Goal: Navigation & Orientation: Find specific page/section

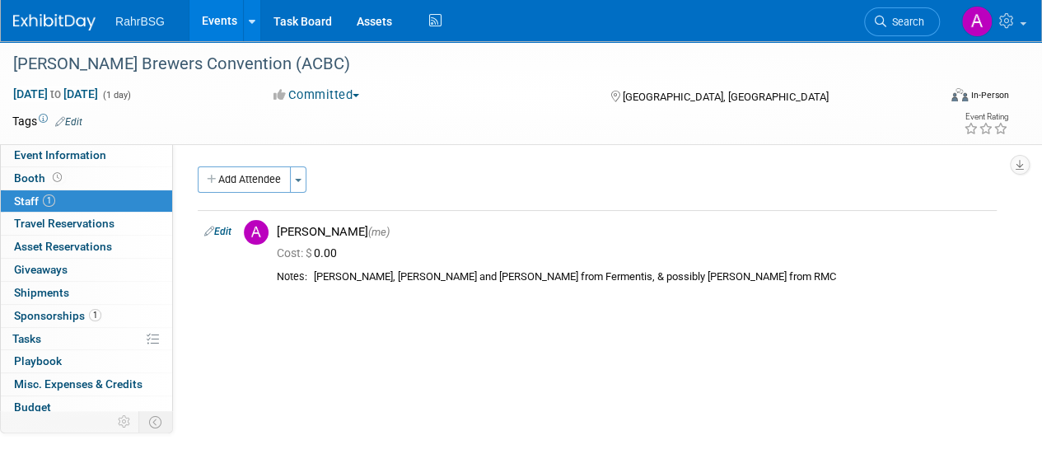
click at [41, 21] on img at bounding box center [54, 22] width 82 height 16
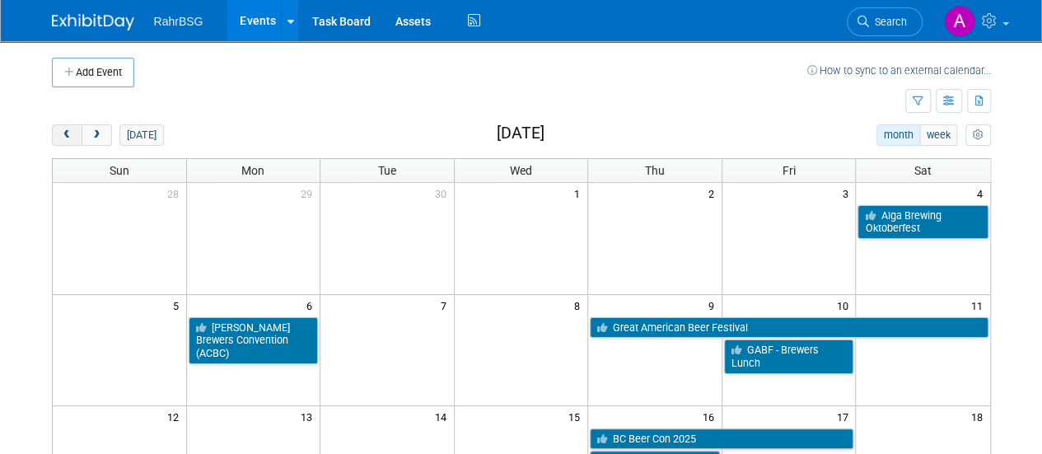
click at [67, 133] on span "prev" at bounding box center [67, 135] width 12 height 11
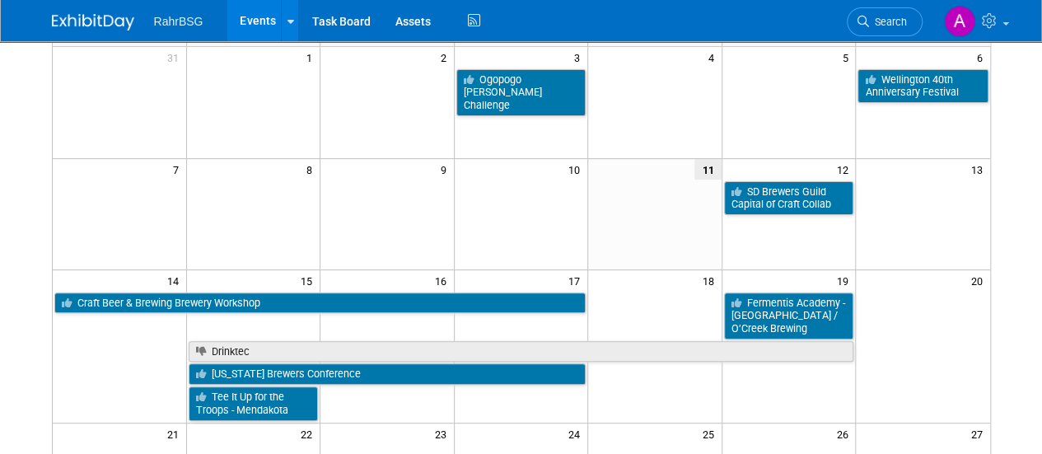
scroll to position [247, 0]
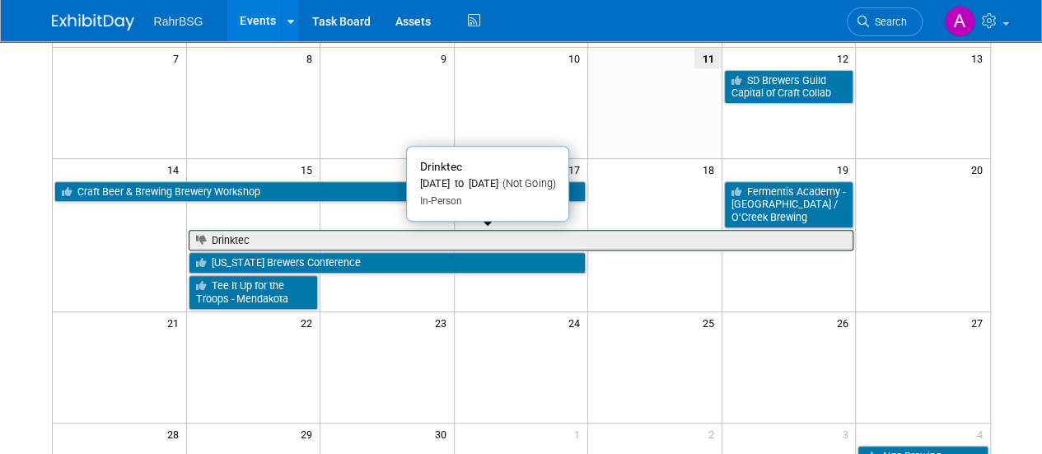
click at [377, 231] on link "Drinktec" at bounding box center [522, 240] width 666 height 21
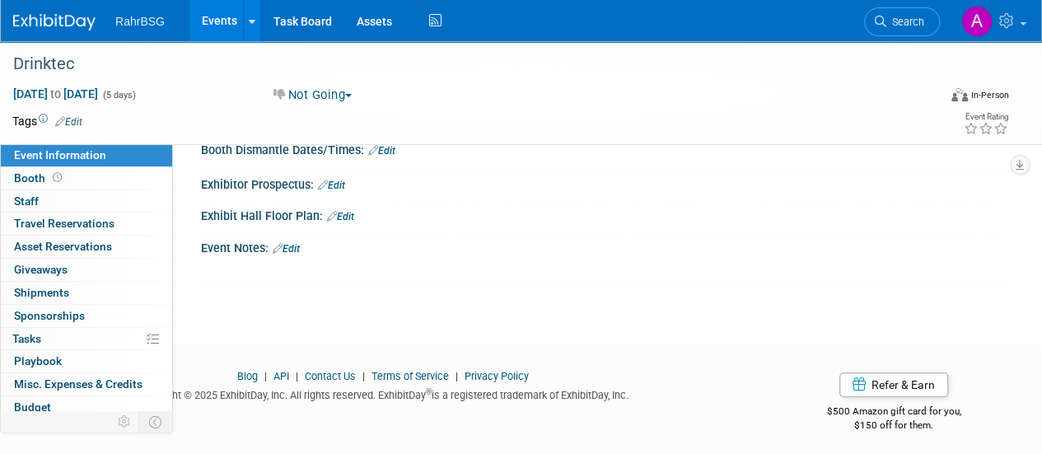
scroll to position [260, 0]
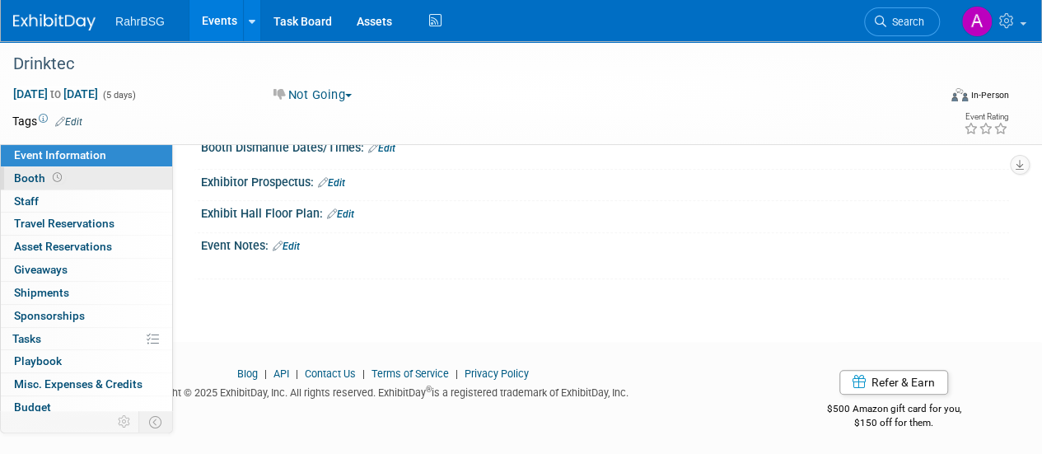
click at [92, 184] on link "Booth" at bounding box center [86, 178] width 171 height 22
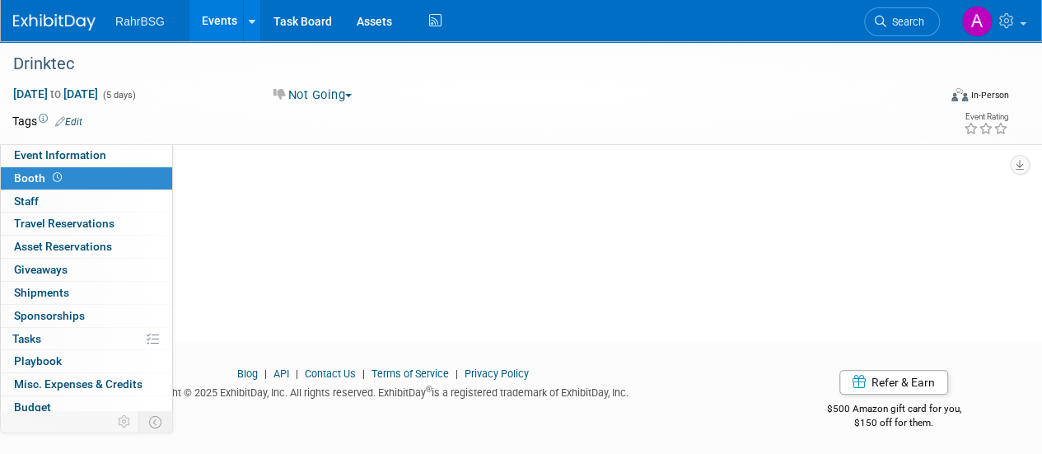
scroll to position [0, 0]
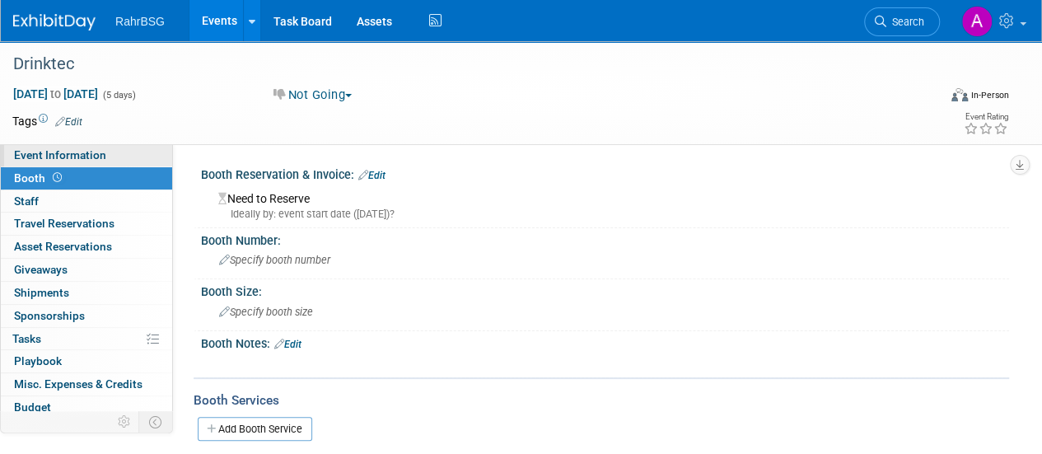
click at [92, 161] on span "Event Information" at bounding box center [60, 154] width 92 height 13
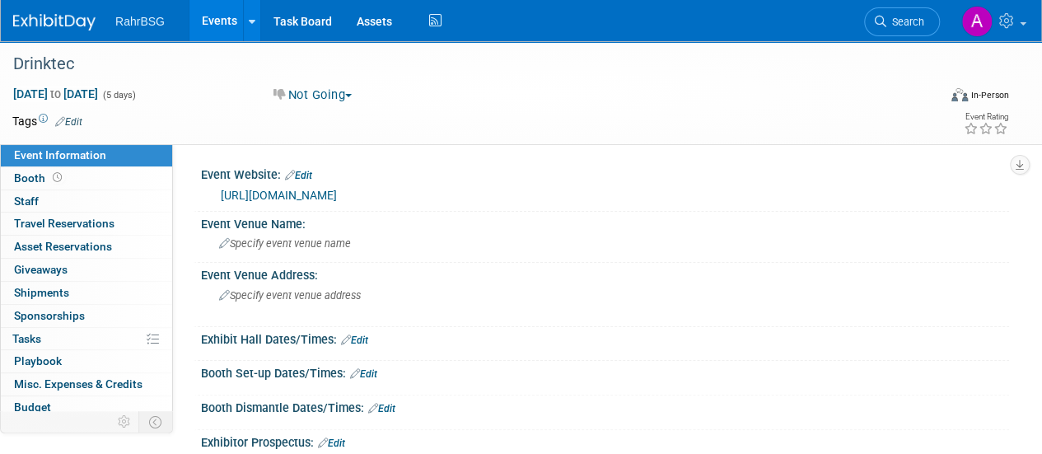
click at [337, 193] on link "https://drinktec.com/en-US/home/" at bounding box center [279, 195] width 116 height 13
click at [63, 6] on div at bounding box center [64, 15] width 102 height 30
